Goal: Task Accomplishment & Management: Manage account settings

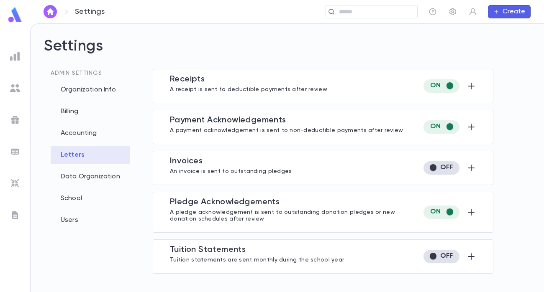
click at [20, 23] on link at bounding box center [15, 16] width 17 height 19
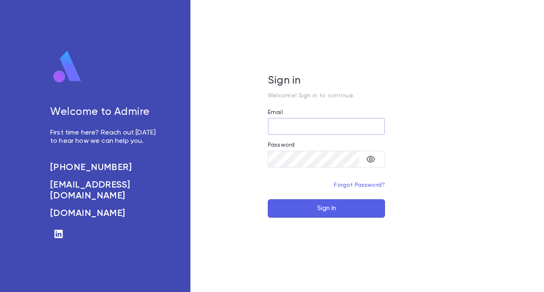
type input "**********"
click at [344, 213] on button "Sign In" at bounding box center [326, 209] width 117 height 18
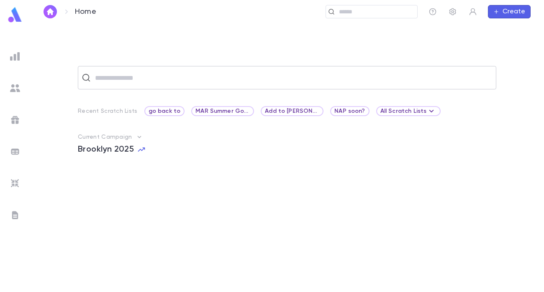
click at [224, 78] on input "text" at bounding box center [292, 78] width 400 height 16
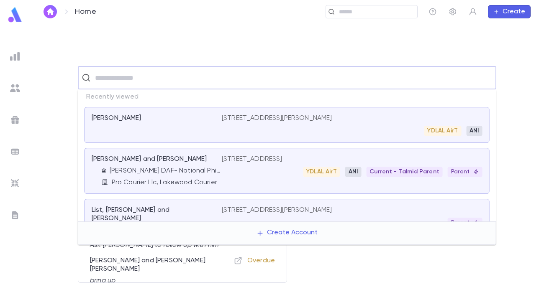
click at [14, 182] on img at bounding box center [15, 184] width 10 height 10
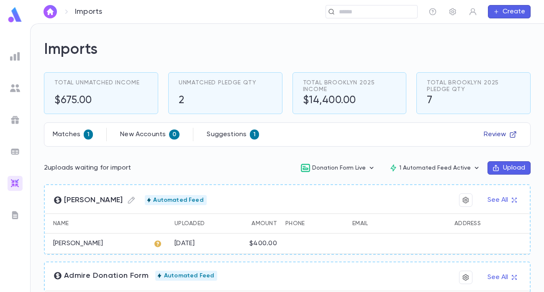
click at [509, 136] on icon "button" at bounding box center [513, 135] width 8 height 8
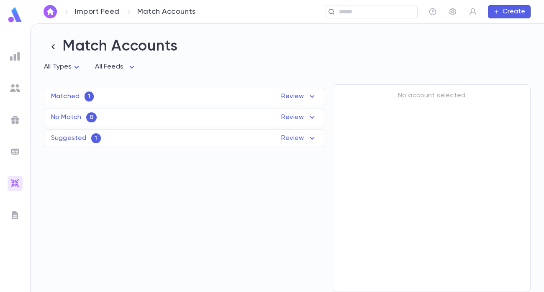
click at [300, 97] on p "Review" at bounding box center [299, 97] width 36 height 10
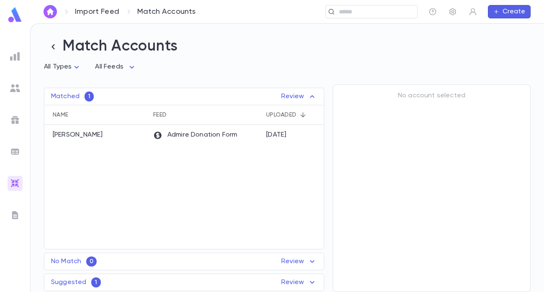
click at [251, 283] on div "Suggested 1 Review" at bounding box center [183, 283] width 279 height 10
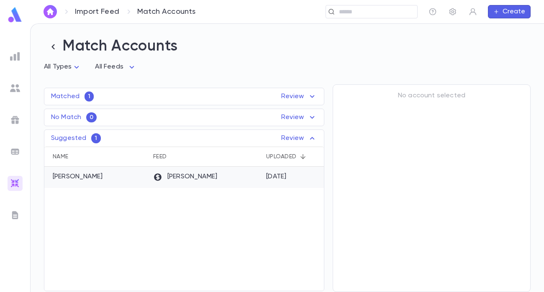
click at [243, 176] on div "Zelle Zap" at bounding box center [205, 177] width 113 height 21
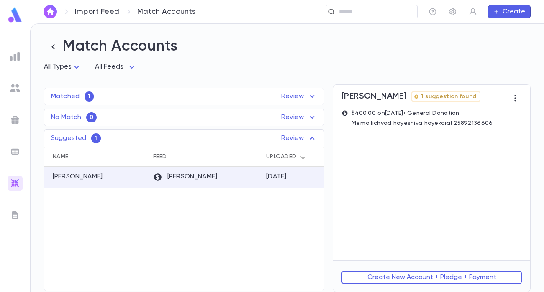
click at [392, 169] on div "Benesty, Ishak M 1 suggestion found $400.00 on 8/18/2025 • General Donation Mem…" at bounding box center [431, 173] width 197 height 176
click at [400, 116] on p "$400.00 on 8/18/2025 • General Donation" at bounding box center [421, 113] width 141 height 7
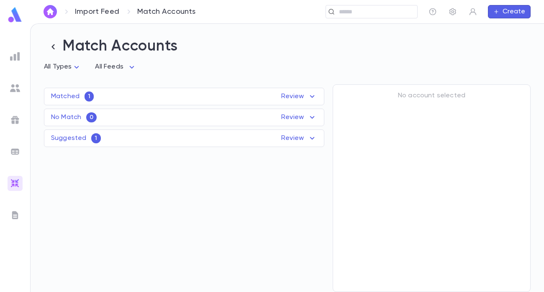
click at [82, 140] on p "Suggested" at bounding box center [68, 138] width 35 height 8
click at [100, 178] on p "Benesty, Ishak M" at bounding box center [78, 177] width 50 height 8
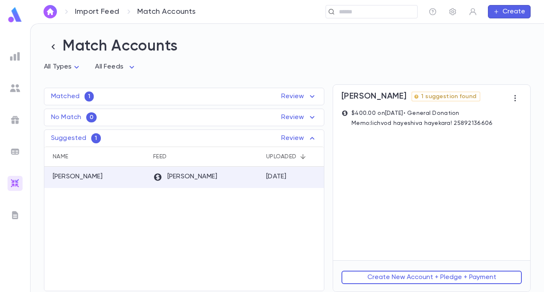
click at [464, 201] on div "Benesty, Ishak M 1 suggestion found $400.00 on 8/18/2025 • General Donation Mem…" at bounding box center [431, 173] width 197 height 176
click at [516, 99] on icon "button" at bounding box center [515, 98] width 8 height 8
click at [453, 94] on div at bounding box center [272, 146] width 544 height 292
click at [282, 96] on p "Review" at bounding box center [299, 97] width 36 height 10
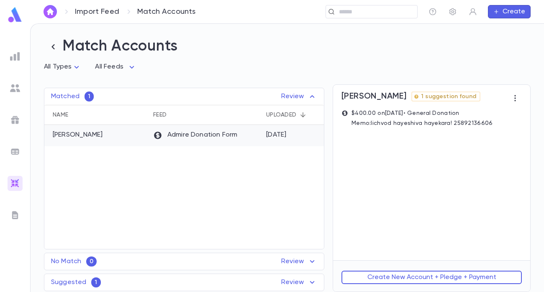
click at [247, 133] on div "Admire Donation Form" at bounding box center [205, 135] width 113 height 21
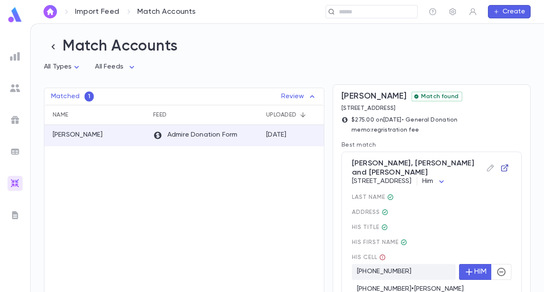
click at [500, 165] on icon "button" at bounding box center [504, 168] width 8 height 8
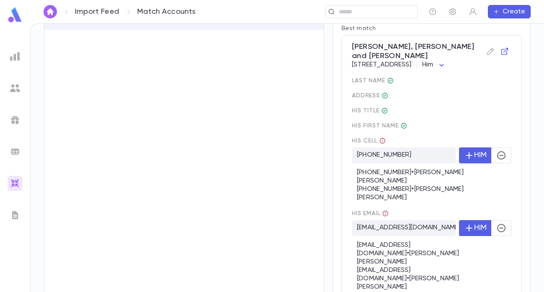
scroll to position [116, 0]
click at [499, 224] on icon "button" at bounding box center [501, 229] width 10 height 10
click at [500, 160] on icon "button" at bounding box center [501, 156] width 8 height 8
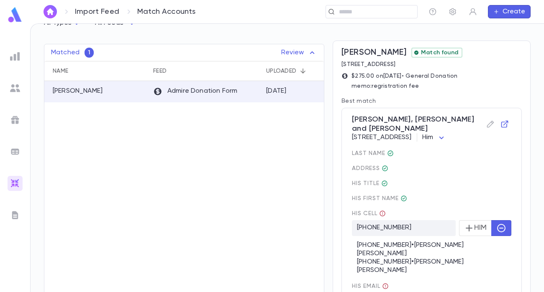
scroll to position [41, 0]
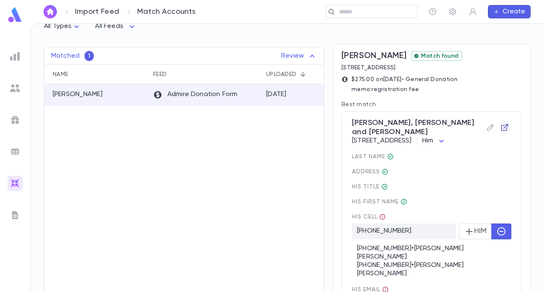
click at [500, 123] on icon "button" at bounding box center [504, 127] width 8 height 8
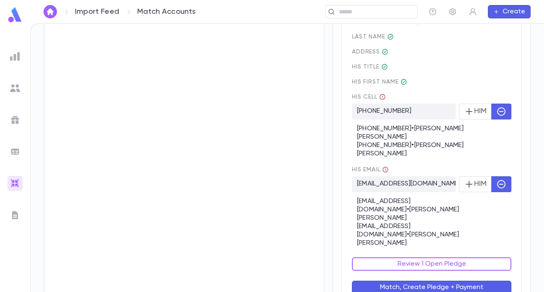
scroll to position [164, 0]
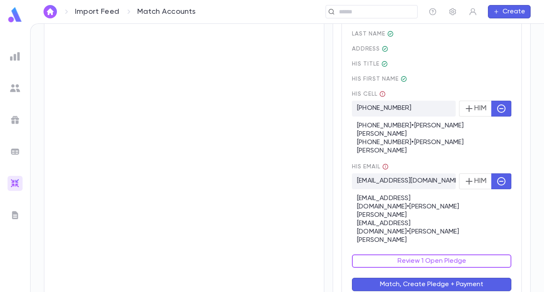
click at [425, 278] on button "Match, Create Pledge + Payment" at bounding box center [431, 284] width 159 height 13
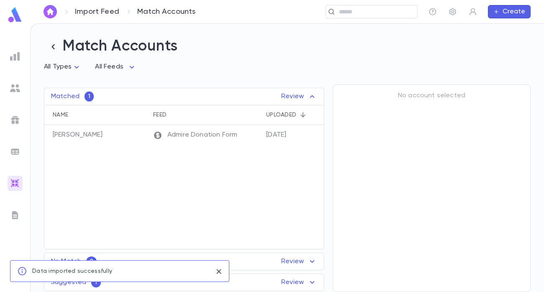
scroll to position [0, 0]
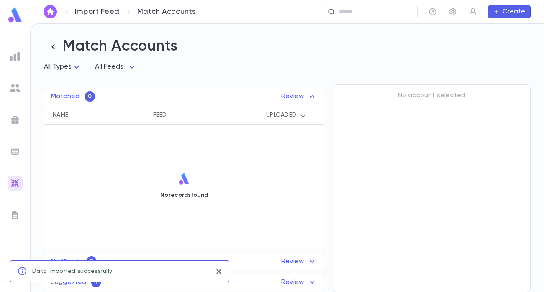
click at [293, 284] on p "Review" at bounding box center [299, 283] width 36 height 10
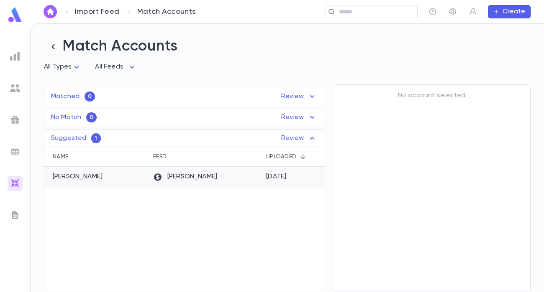
click at [269, 179] on div "[DATE]" at bounding box center [276, 177] width 20 height 8
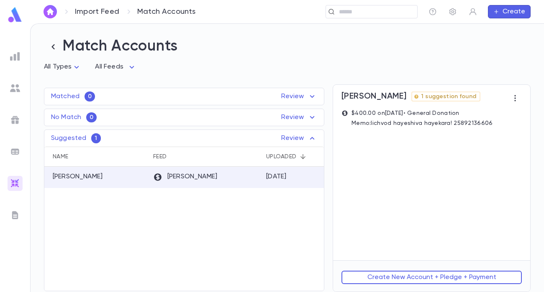
click at [447, 184] on div "Benesty, Ishak M 1 suggestion found $400.00 on 8/18/2025 • General Donation Mem…" at bounding box center [431, 173] width 197 height 176
click at [445, 97] on span "1 suggestion found" at bounding box center [448, 96] width 62 height 7
click at [350, 98] on span "[PERSON_NAME]" at bounding box center [373, 97] width 65 height 10
copy span "Benesty"
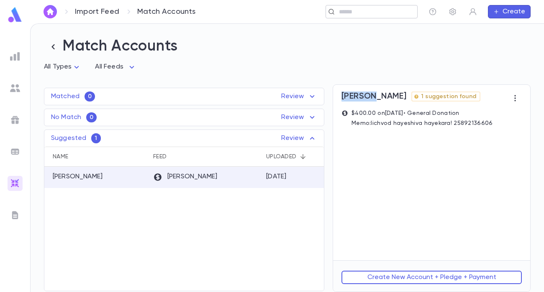
click at [369, 17] on div "​" at bounding box center [371, 11] width 92 height 13
paste input "*******"
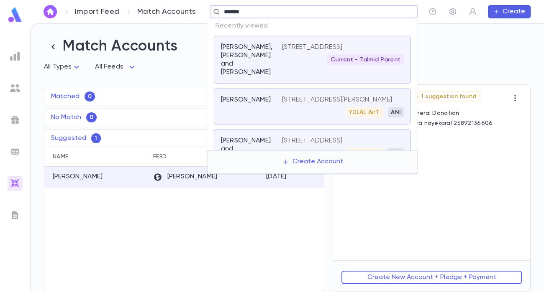
type input "*******"
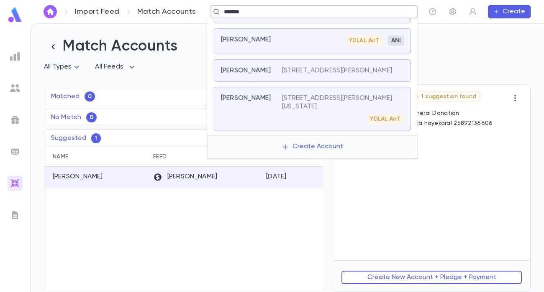
scroll to position [24, 0]
click at [322, 122] on div "YDLAL AirT" at bounding box center [343, 119] width 122 height 10
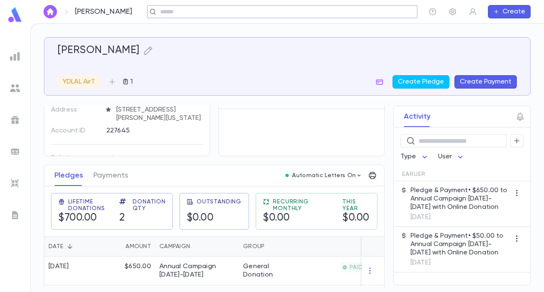
scroll to position [85, 0]
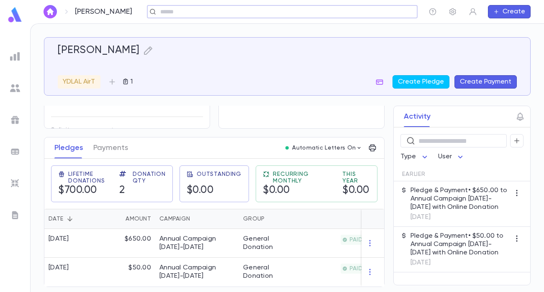
click at [204, 12] on input "text" at bounding box center [279, 12] width 243 height 8
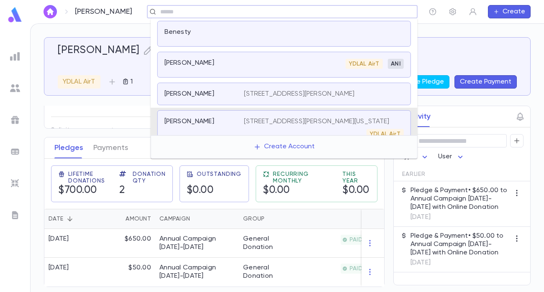
scroll to position [22, 0]
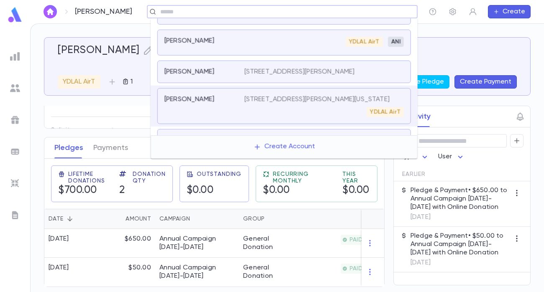
click at [224, 53] on div "Benesty, Isaac YDLAL AirT ANI" at bounding box center [283, 43] width 253 height 26
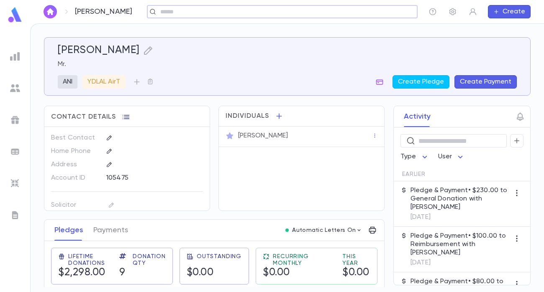
click at [126, 115] on icon "button" at bounding box center [126, 117] width 8 height 8
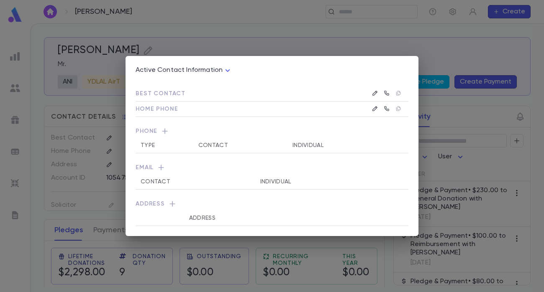
click at [237, 31] on div "Active Contact Information **** Best Contact Home Phone Phone Type Contact Indi…" at bounding box center [272, 146] width 544 height 292
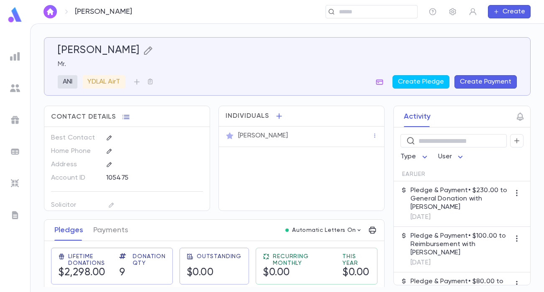
click at [143, 52] on icon "button" at bounding box center [148, 51] width 10 height 10
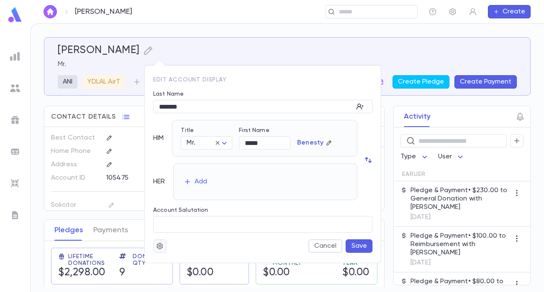
click at [157, 250] on icon "button" at bounding box center [160, 246] width 8 height 8
click at [177, 264] on li "Merge" at bounding box center [180, 262] width 50 height 13
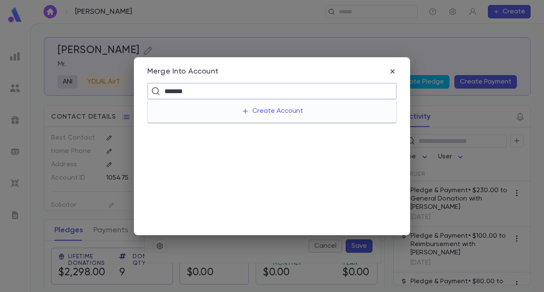
type input "*******"
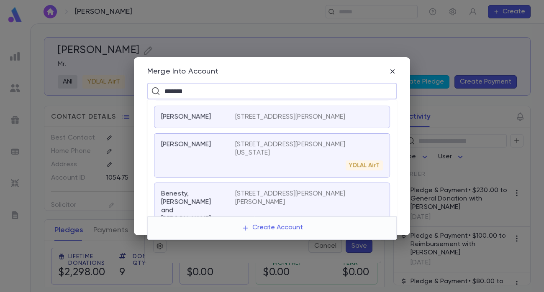
scroll to position [66, 0]
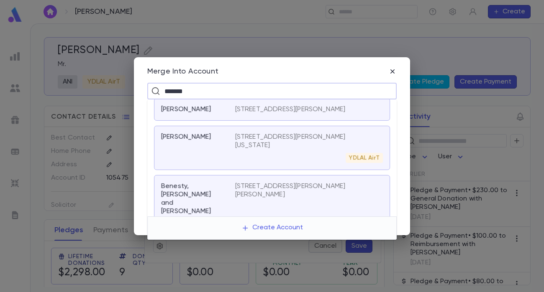
click at [265, 154] on div "YDLAL AirT" at bounding box center [309, 158] width 148 height 10
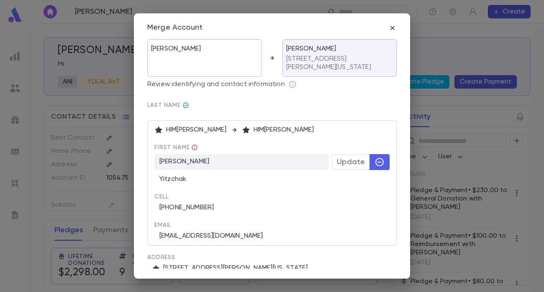
scroll to position [31, 0]
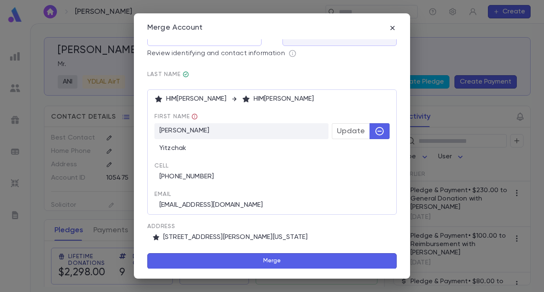
click at [275, 259] on button "Merge" at bounding box center [271, 261] width 249 height 16
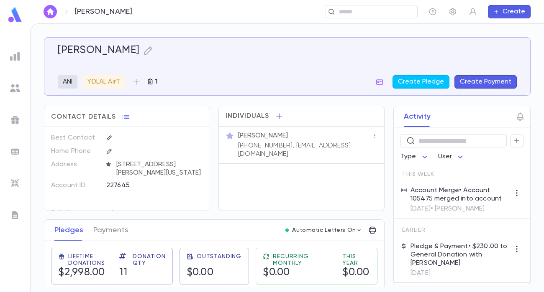
click at [154, 82] on icon "button" at bounding box center [150, 81] width 7 height 7
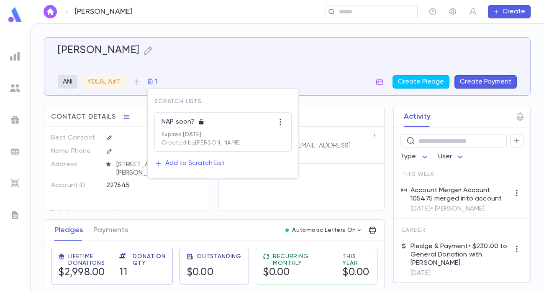
click at [207, 61] on div at bounding box center [272, 146] width 544 height 292
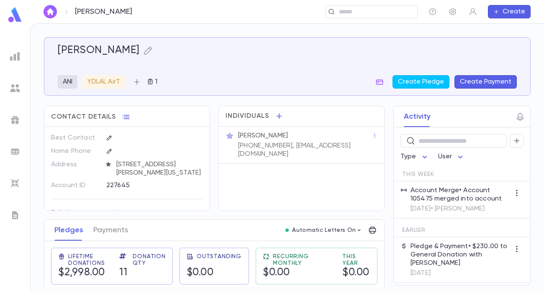
click at [139, 81] on icon "button" at bounding box center [137, 82] width 8 height 8
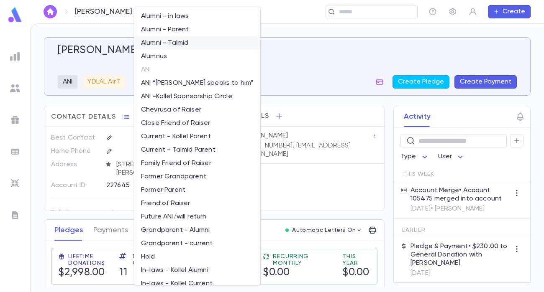
click at [177, 41] on li "Alumni - Talmid" at bounding box center [197, 42] width 126 height 13
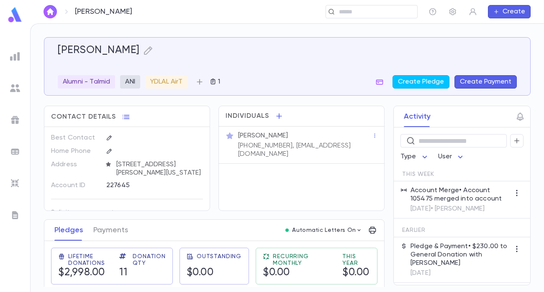
click at [202, 84] on icon "button" at bounding box center [199, 82] width 8 height 8
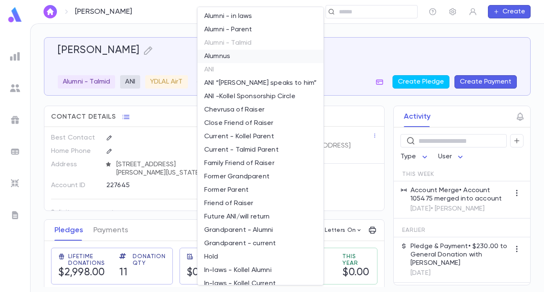
click at [230, 56] on li "Alumnus" at bounding box center [260, 56] width 126 height 13
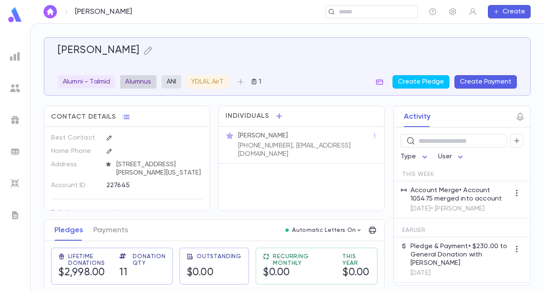
click at [147, 82] on p "Alumnus" at bounding box center [138, 82] width 26 height 8
click at [146, 82] on div at bounding box center [272, 146] width 544 height 292
click at [146, 82] on p "Alumnus" at bounding box center [138, 82] width 26 height 8
click at [196, 56] on div at bounding box center [272, 146] width 544 height 292
click at [107, 83] on p "Alumni - Talmid" at bounding box center [86, 82] width 47 height 8
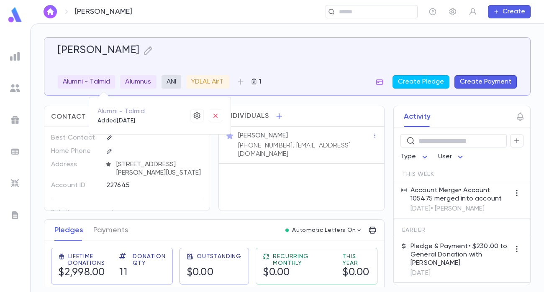
click at [179, 45] on div at bounding box center [272, 146] width 544 height 292
click at [13, 181] on img at bounding box center [15, 184] width 10 height 10
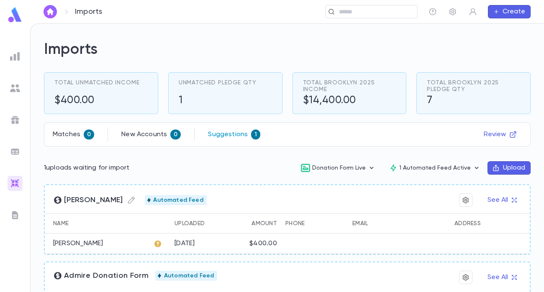
click at [228, 135] on p "Suggestions" at bounding box center [228, 135] width 40 height 8
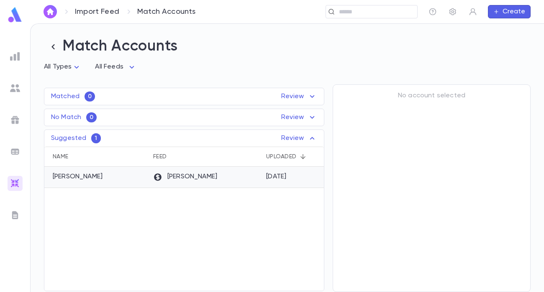
click at [227, 182] on div "[PERSON_NAME]" at bounding box center [205, 177] width 113 height 21
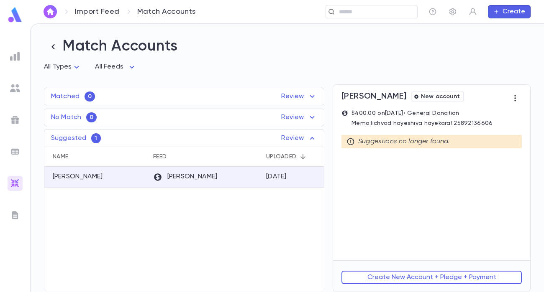
click at [512, 94] on icon "button" at bounding box center [515, 98] width 8 height 8
click at [275, 205] on div at bounding box center [272, 146] width 544 height 292
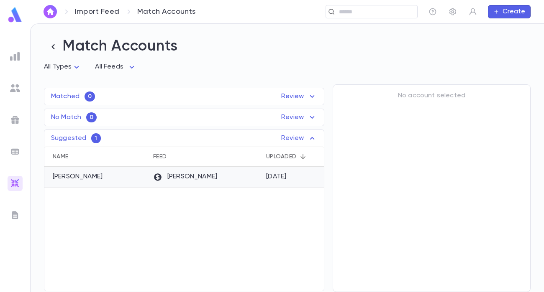
click at [238, 181] on div "[PERSON_NAME]" at bounding box center [205, 177] width 113 height 21
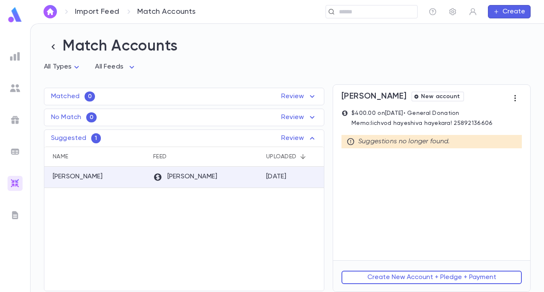
click at [516, 97] on icon "button" at bounding box center [515, 98] width 8 height 8
click at [414, 126] on div at bounding box center [272, 146] width 544 height 292
click at [427, 278] on button "Create New Account + Pledge + Payment" at bounding box center [431, 277] width 180 height 13
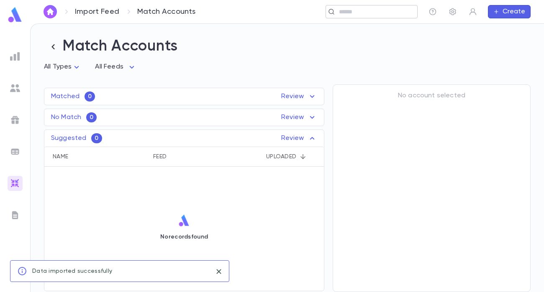
click at [380, 13] on input "text" at bounding box center [374, 12] width 77 height 8
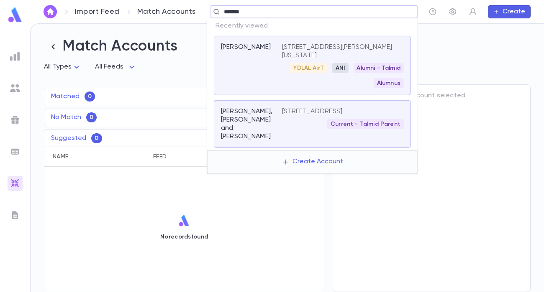
type input "*******"
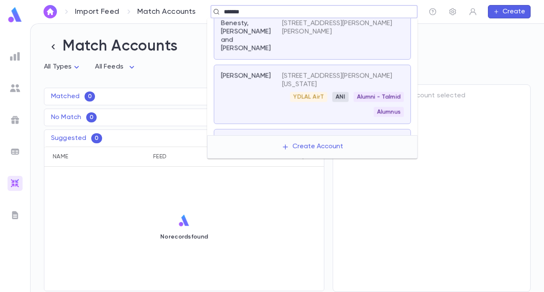
scroll to position [97, 0]
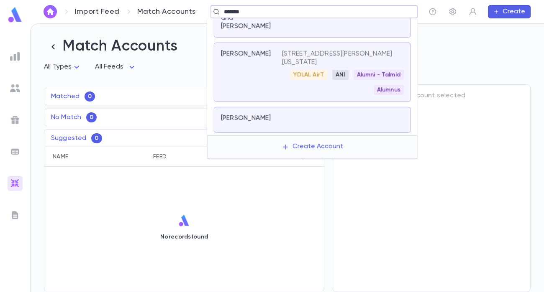
click at [286, 125] on div at bounding box center [343, 120] width 122 height 12
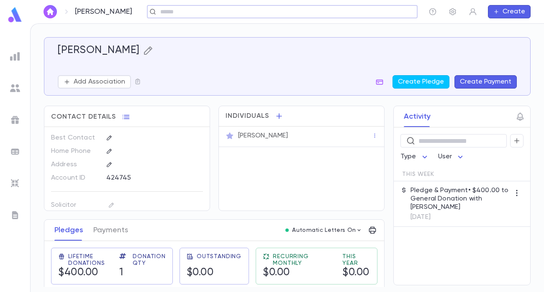
click at [148, 51] on icon "button" at bounding box center [148, 51] width 10 height 10
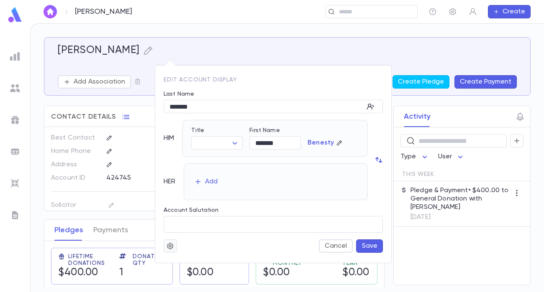
click at [166, 249] on icon "button" at bounding box center [170, 246] width 8 height 8
click at [178, 263] on li "Merge" at bounding box center [191, 262] width 50 height 13
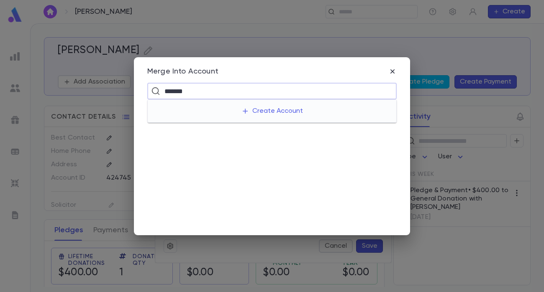
type input "*******"
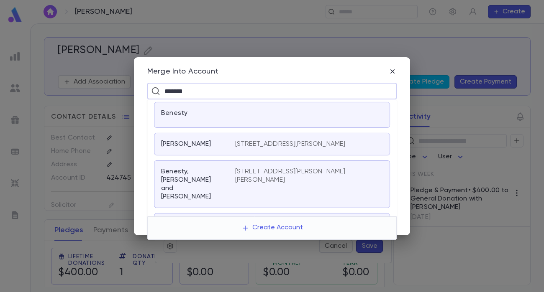
scroll to position [81, 0]
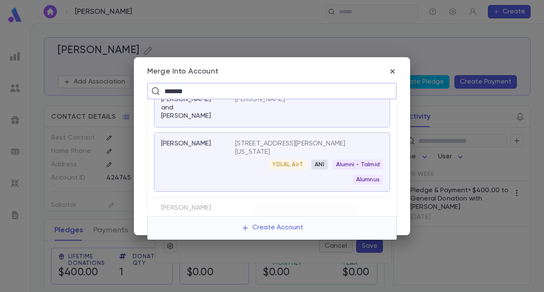
click at [235, 162] on div "YDLAL AirT ANI Alumni - Talmid Alumnus" at bounding box center [309, 172] width 148 height 25
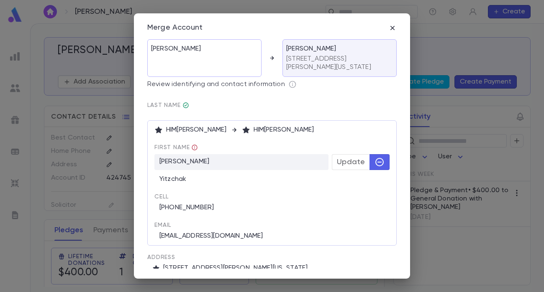
scroll to position [31, 0]
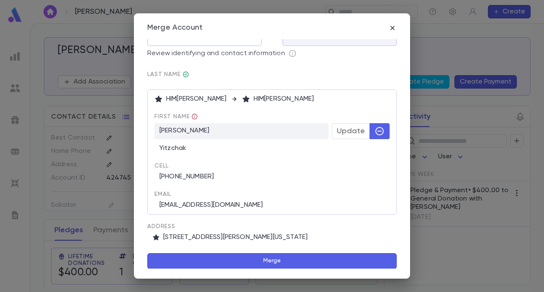
click at [271, 263] on button "Merge" at bounding box center [271, 261] width 249 height 16
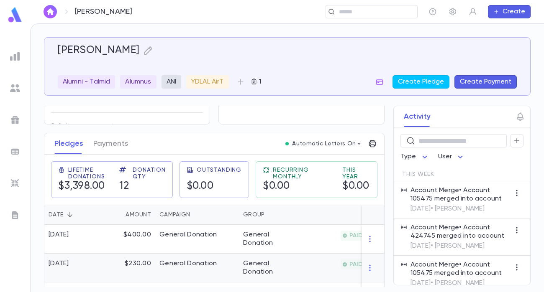
scroll to position [89, 0]
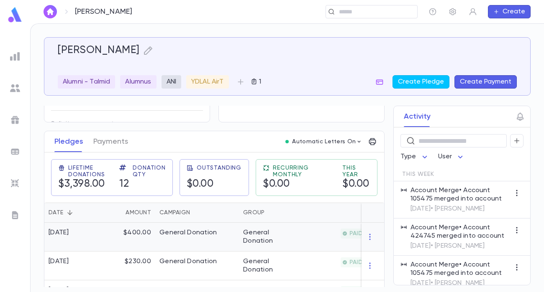
click at [260, 236] on div "General Donation" at bounding box center [270, 237] width 54 height 17
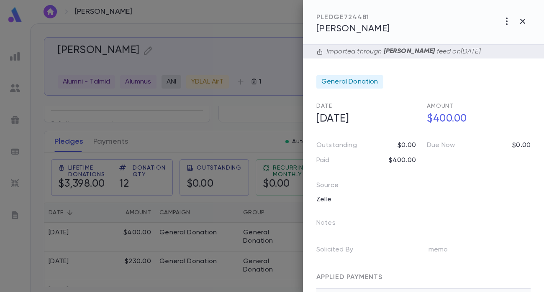
scroll to position [43, 0]
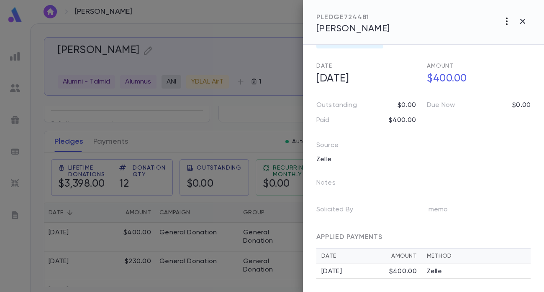
click at [508, 22] on icon "button" at bounding box center [507, 21] width 10 height 10
click at [487, 159] on div at bounding box center [272, 146] width 544 height 292
click at [422, 269] on td "Zelle" at bounding box center [476, 271] width 109 height 15
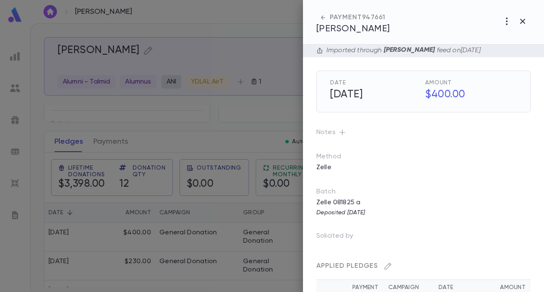
scroll to position [0, 0]
click at [526, 21] on icon "button" at bounding box center [522, 21] width 10 height 10
